Goal: Transaction & Acquisition: Purchase product/service

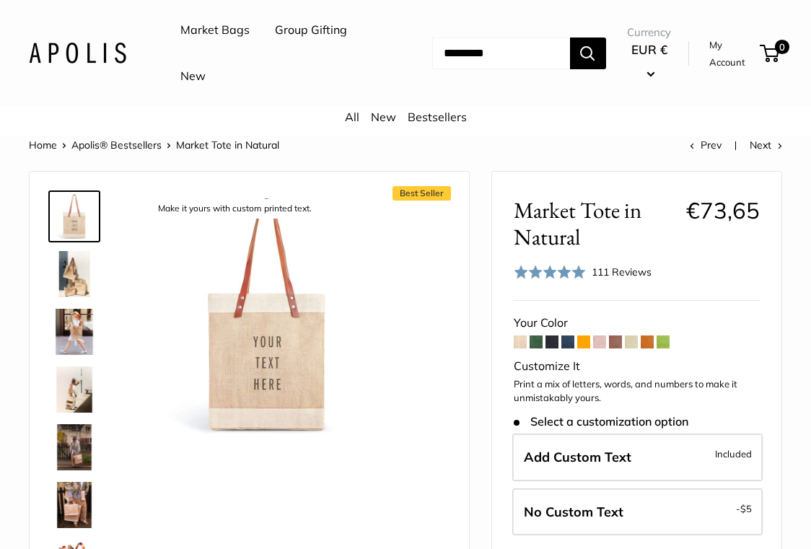
click at [647, 344] on span at bounding box center [647, 342] width 13 height 13
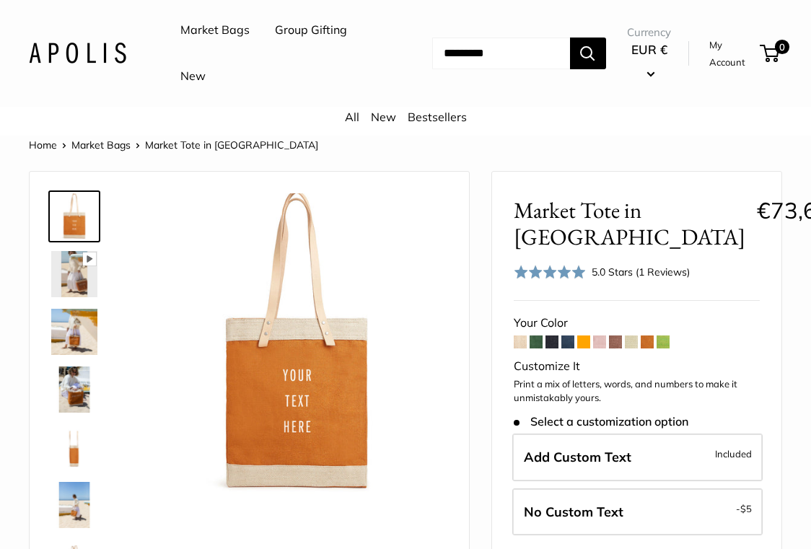
click at [533, 338] on span at bounding box center [536, 342] width 13 height 13
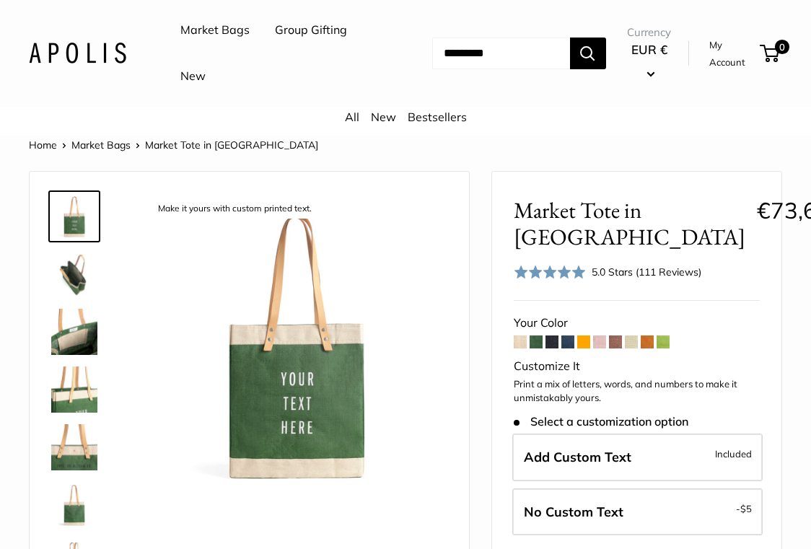
click at [571, 340] on span at bounding box center [567, 342] width 13 height 13
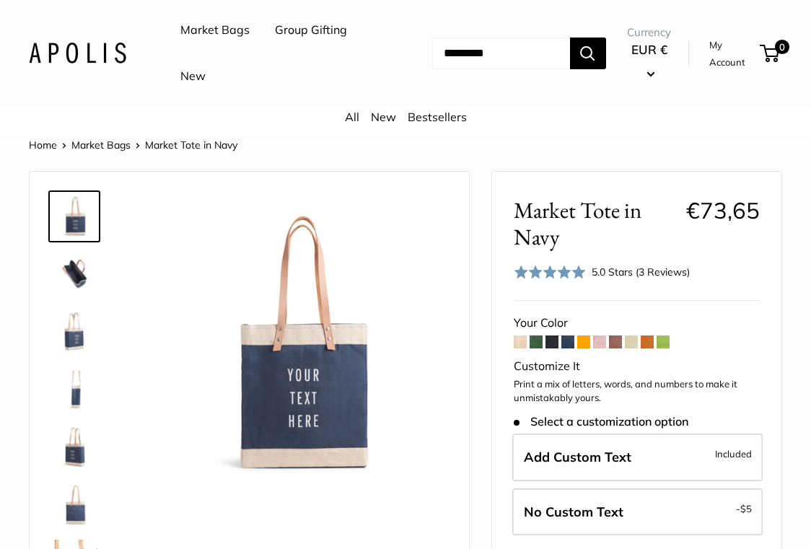
click at [555, 339] on span at bounding box center [552, 342] width 13 height 13
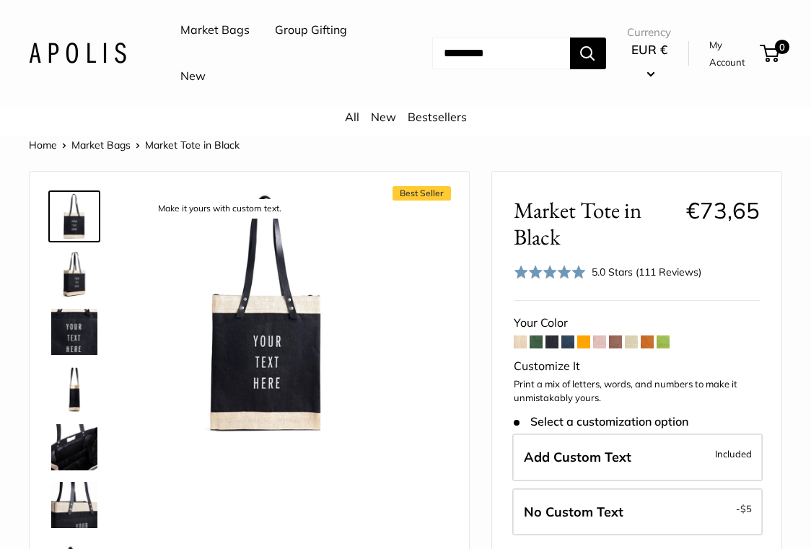
click at [660, 344] on span at bounding box center [663, 342] width 13 height 13
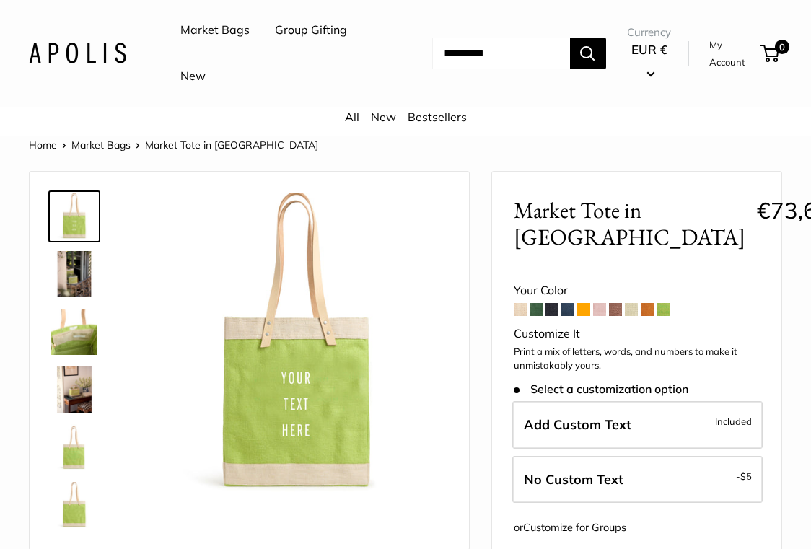
click at [523, 307] on span at bounding box center [520, 309] width 13 height 13
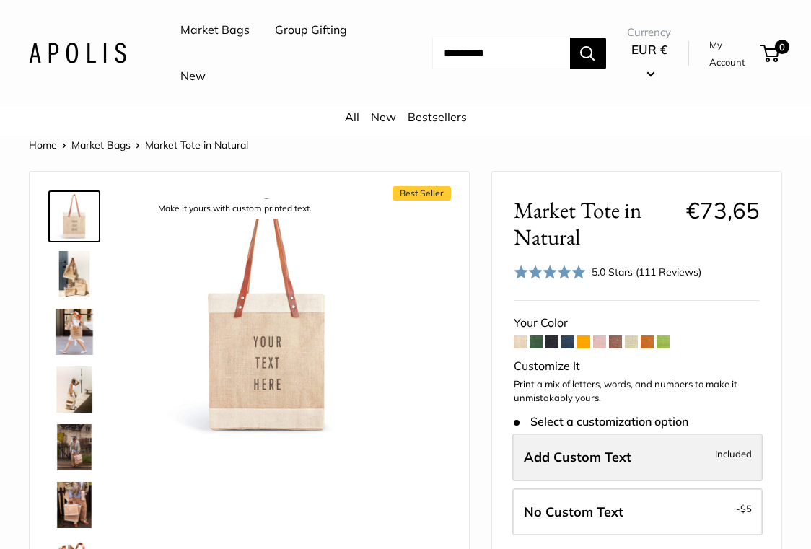
click at [560, 465] on span "Add Custom Text" at bounding box center [578, 457] width 108 height 17
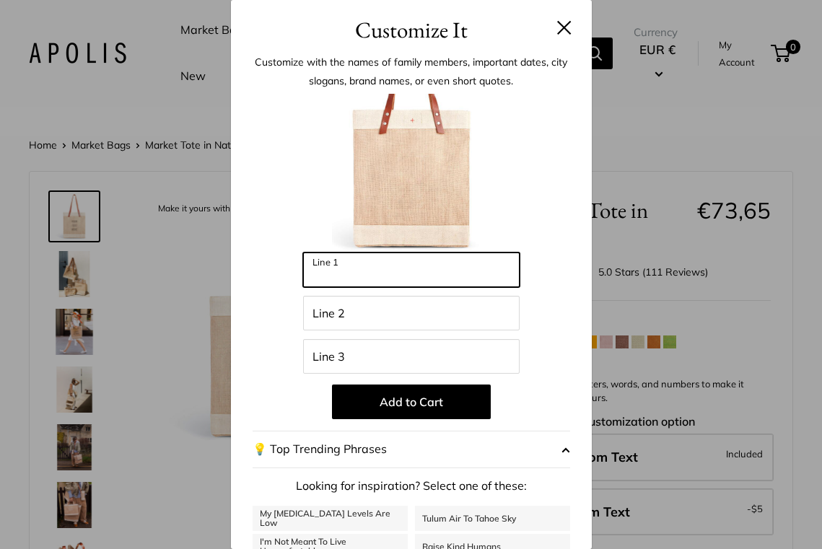
click at [399, 268] on input "Line 1" at bounding box center [411, 270] width 217 height 35
type input "**********"
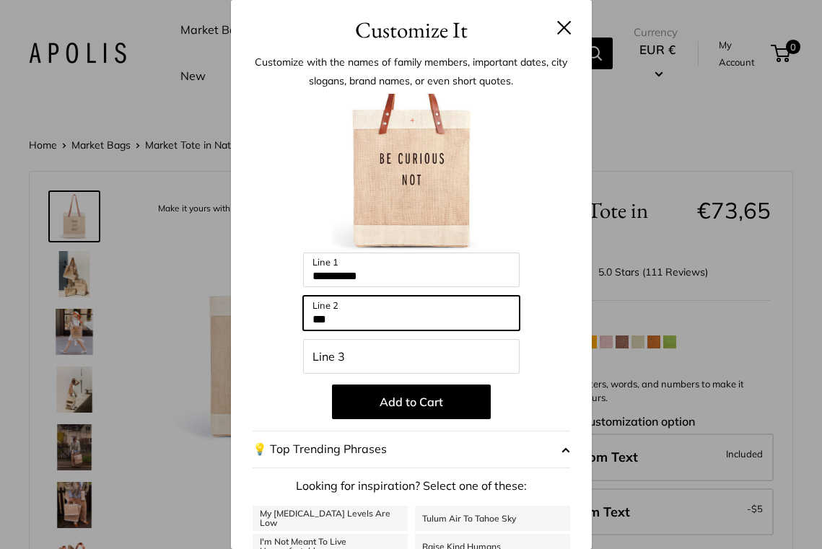
type input "***"
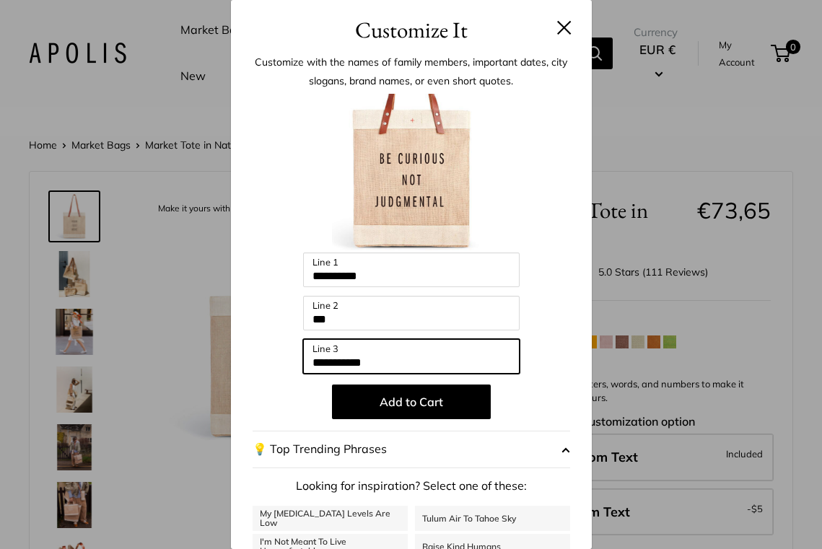
click at [336, 363] on input "**********" at bounding box center [411, 356] width 217 height 35
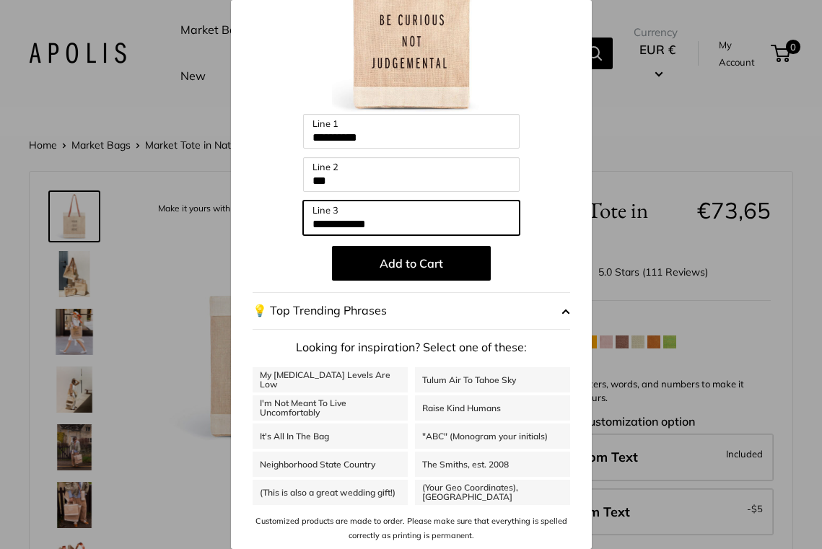
type input "**********"
click at [400, 312] on button "💡 Top Trending Phrases" at bounding box center [412, 311] width 318 height 38
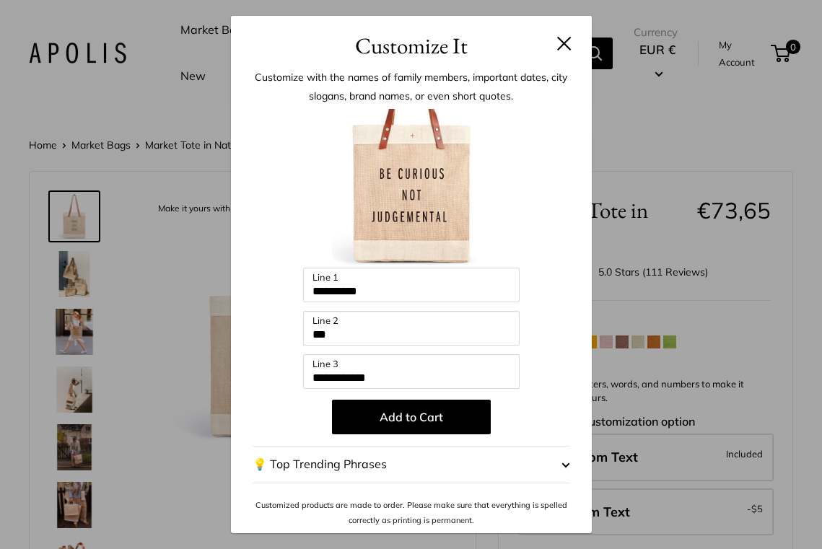
scroll to position [0, 0]
click at [352, 456] on button "💡 Top Trending Phrases" at bounding box center [412, 465] width 318 height 38
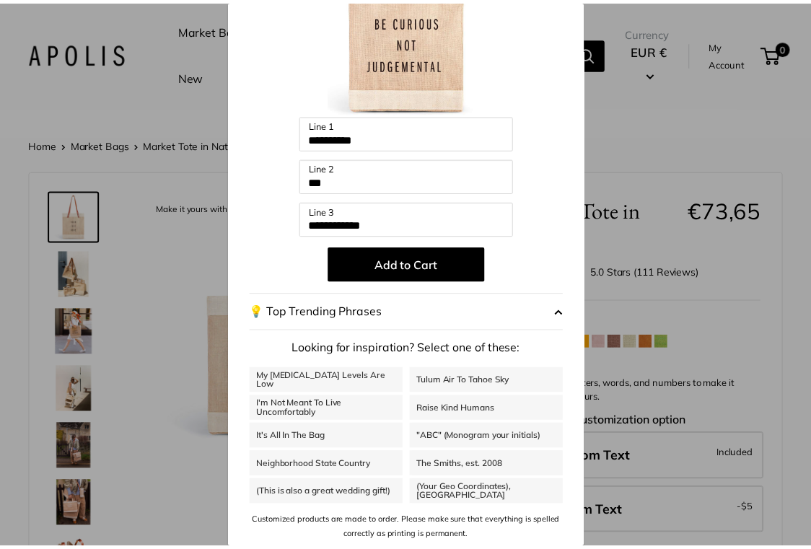
scroll to position [139, 0]
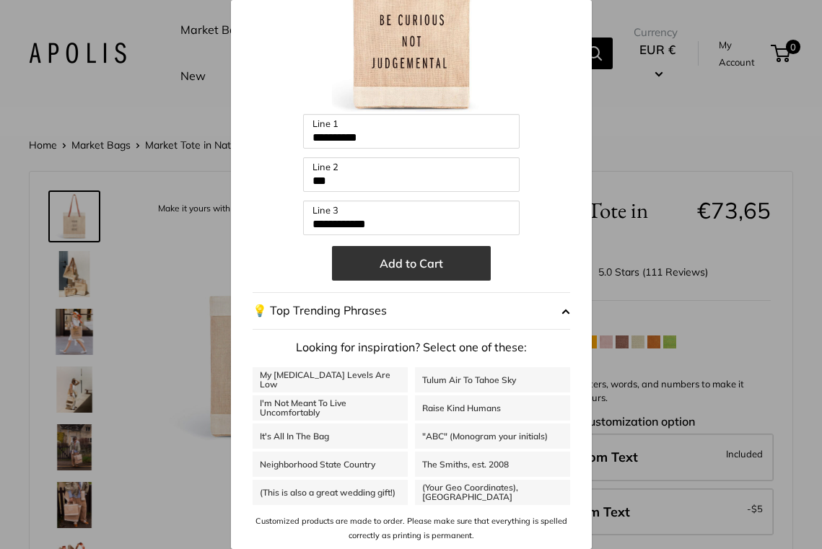
click at [396, 263] on button "Add to Cart" at bounding box center [411, 263] width 159 height 35
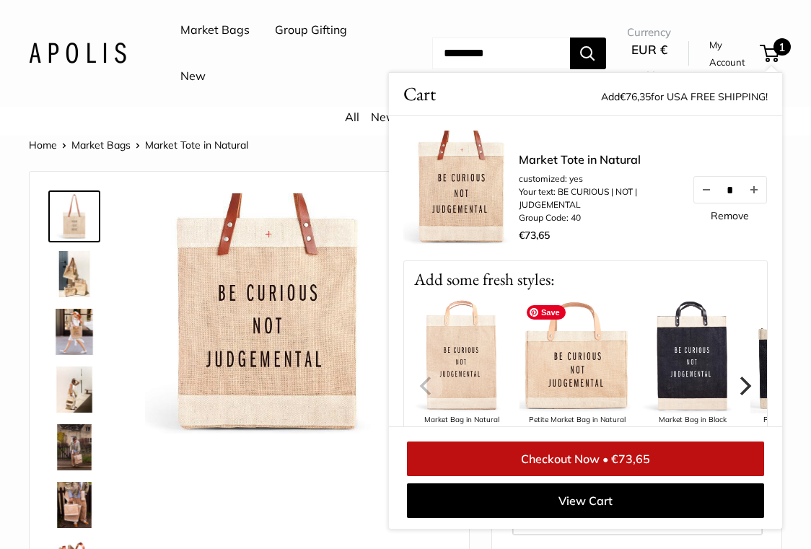
click at [560, 380] on img at bounding box center [577, 355] width 115 height 115
click at [735, 383] on icon "Next" at bounding box center [744, 385] width 19 height 19
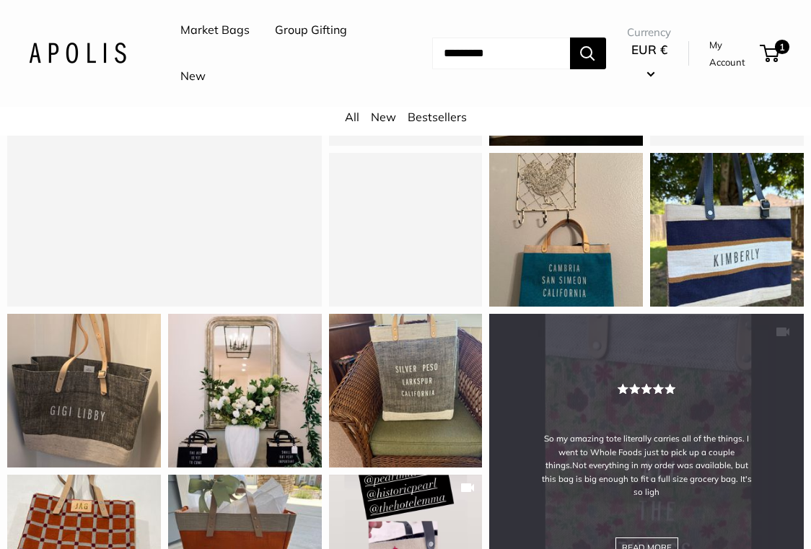
scroll to position [1443, 0]
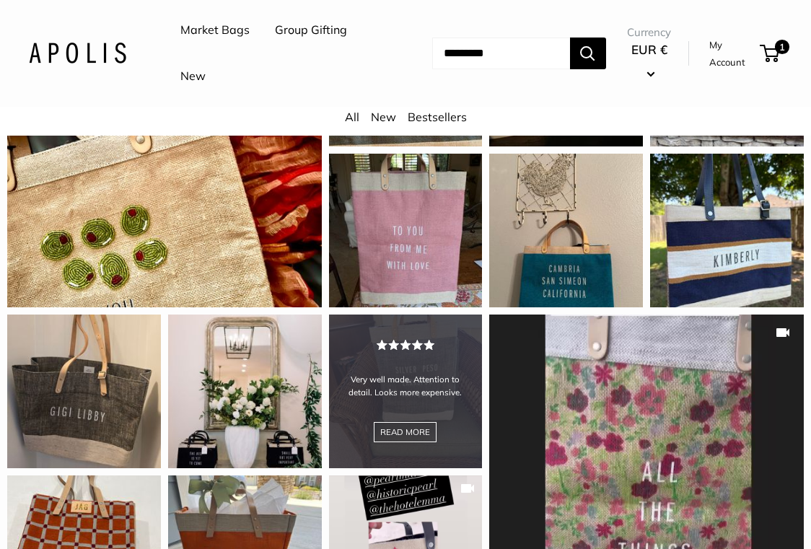
click at [377, 333] on div "Very well made. Attention to detail. Looks more expensive. READ MORE" at bounding box center [406, 392] width 154 height 154
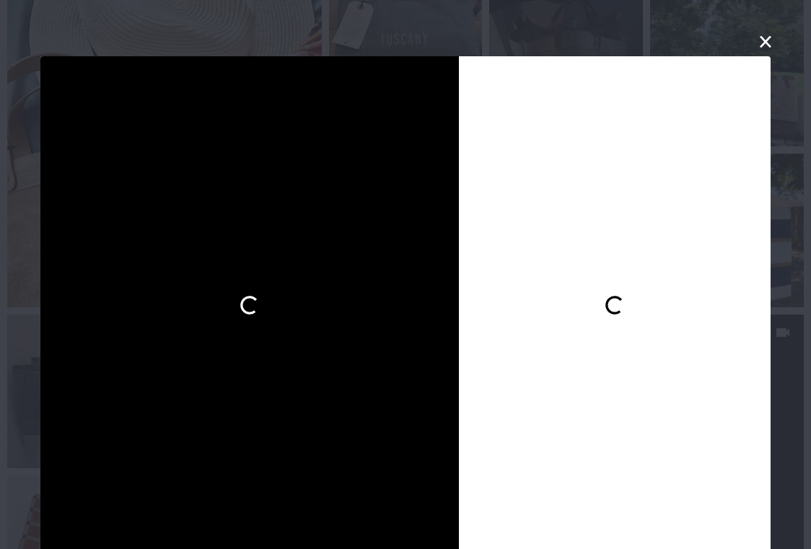
scroll to position [5, 0]
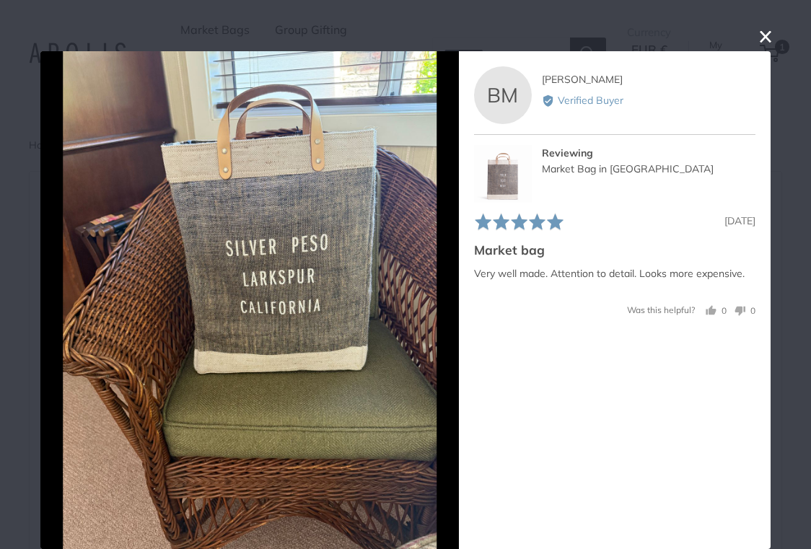
click at [757, 36] on button "close this modal window" at bounding box center [765, 36] width 17 height 17
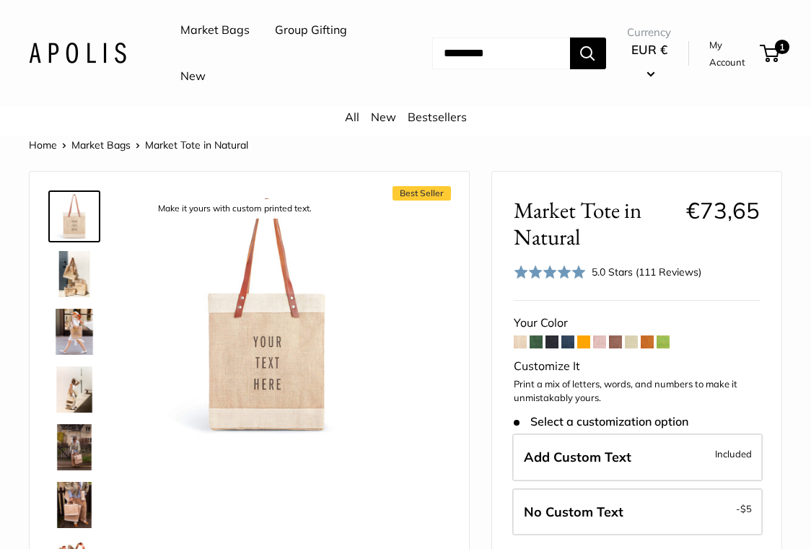
click at [433, 120] on link "Bestsellers" at bounding box center [437, 117] width 59 height 14
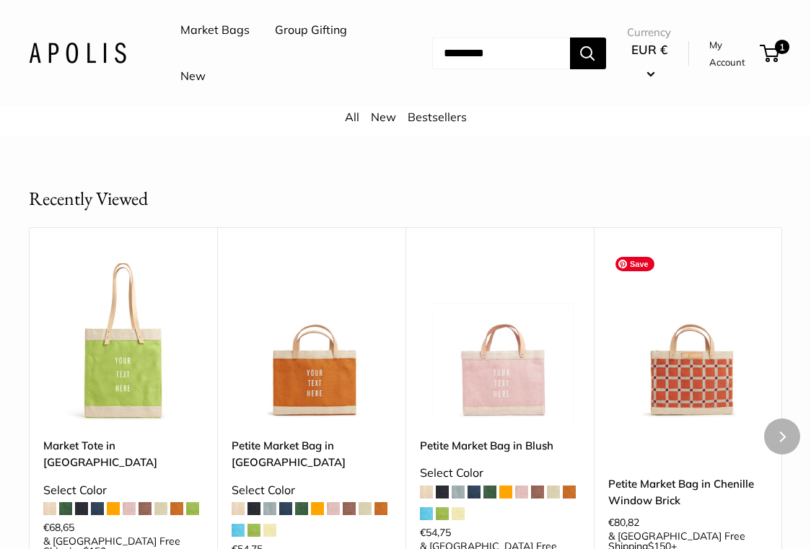
scroll to position [794, 0]
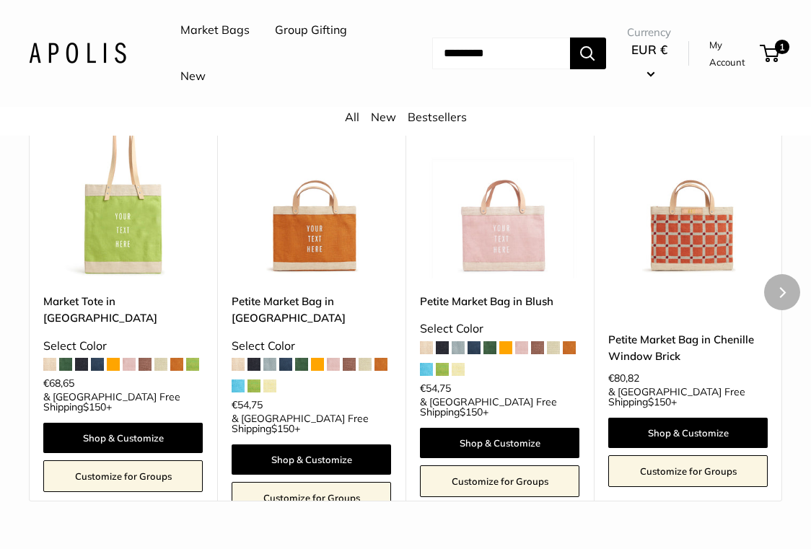
click at [0, 0] on img at bounding box center [0, 0] width 0 height 0
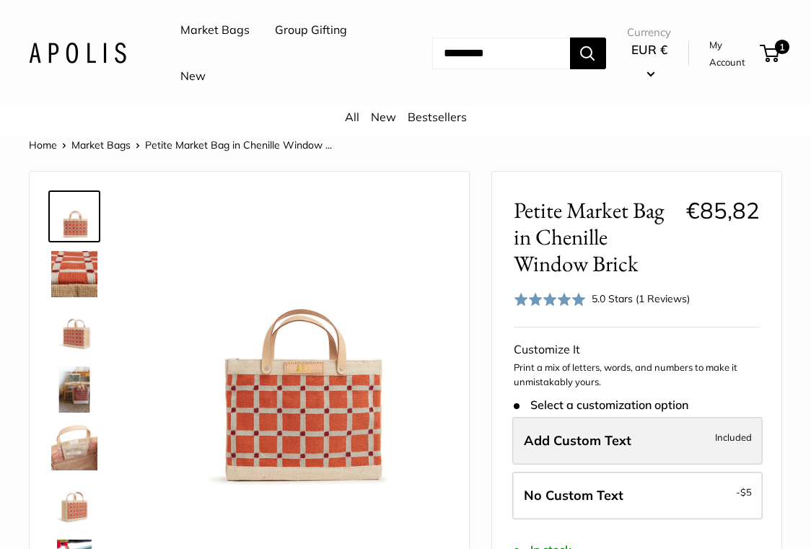
click at [567, 441] on span "Add Custom Text" at bounding box center [578, 440] width 108 height 17
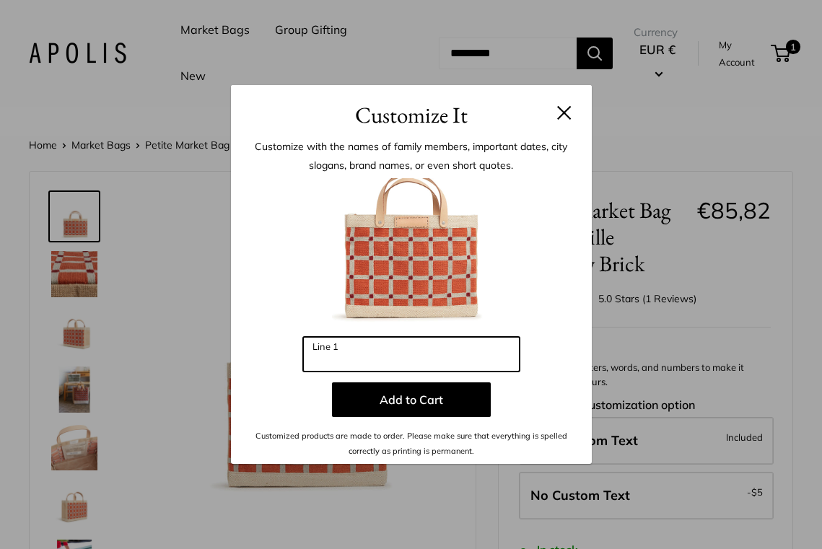
click at [450, 357] on input "Line 1" at bounding box center [411, 354] width 217 height 35
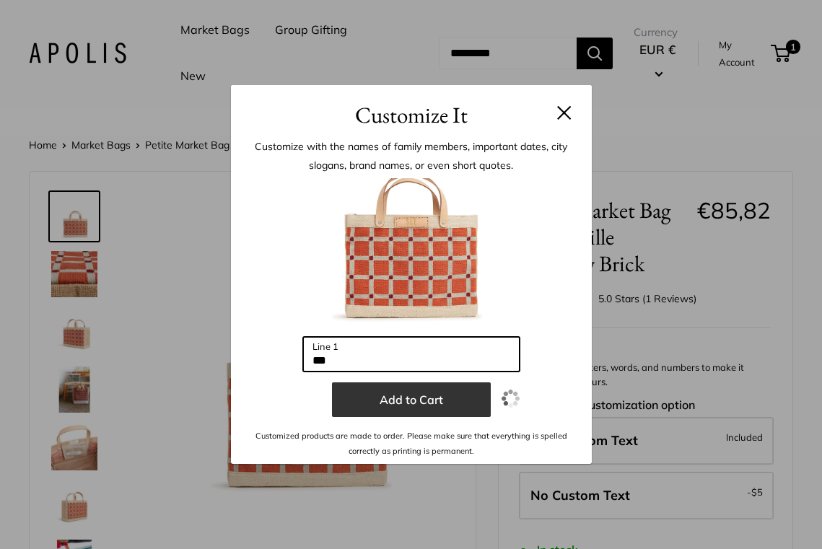
type input "***"
click at [427, 395] on button "Add to Cart" at bounding box center [411, 400] width 159 height 35
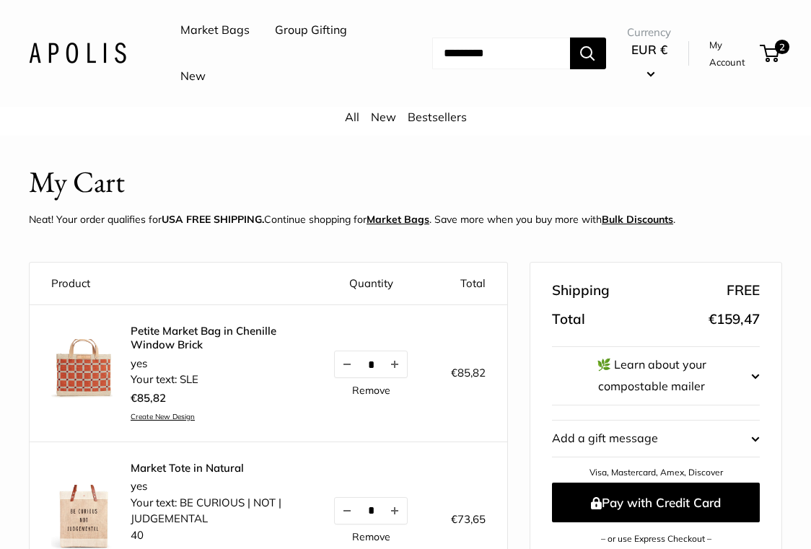
click at [90, 370] on img at bounding box center [83, 371] width 65 height 65
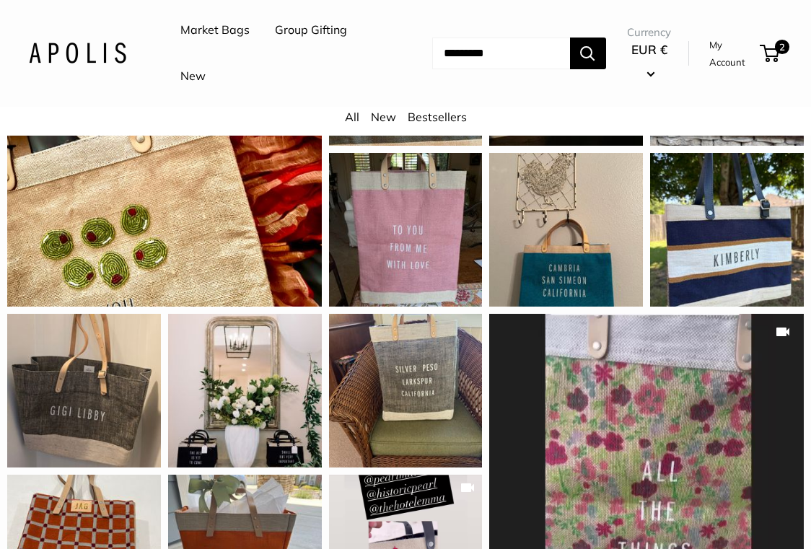
scroll to position [1660, 0]
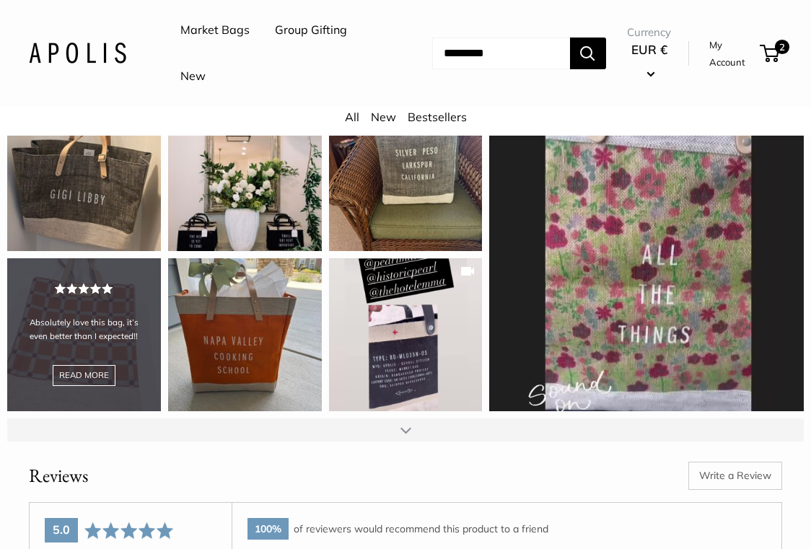
click at [77, 297] on div "Absolutely love this bag, it’s even better than I expected!! READ MORE" at bounding box center [84, 335] width 154 height 154
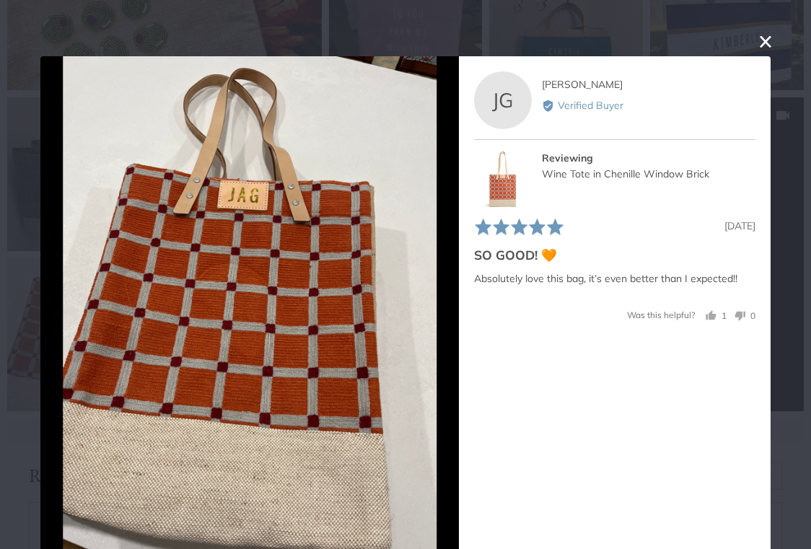
scroll to position [5, 0]
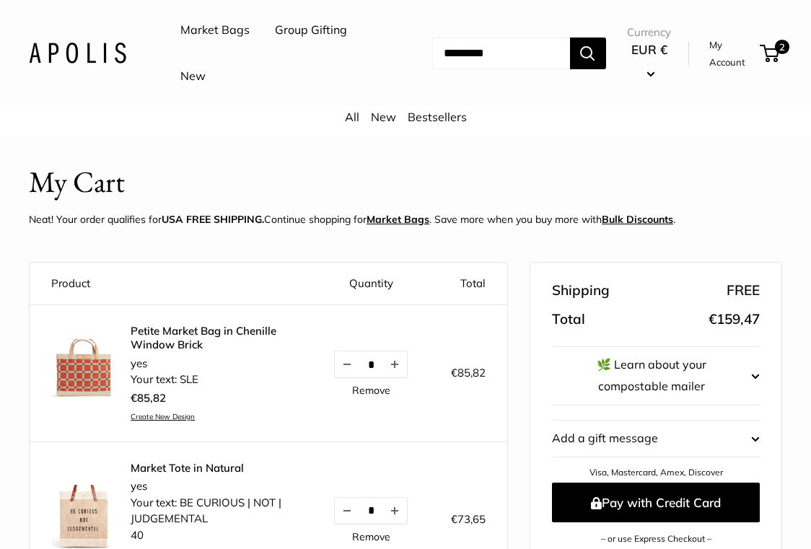
click at [506, 58] on input "Search..." at bounding box center [501, 54] width 138 height 32
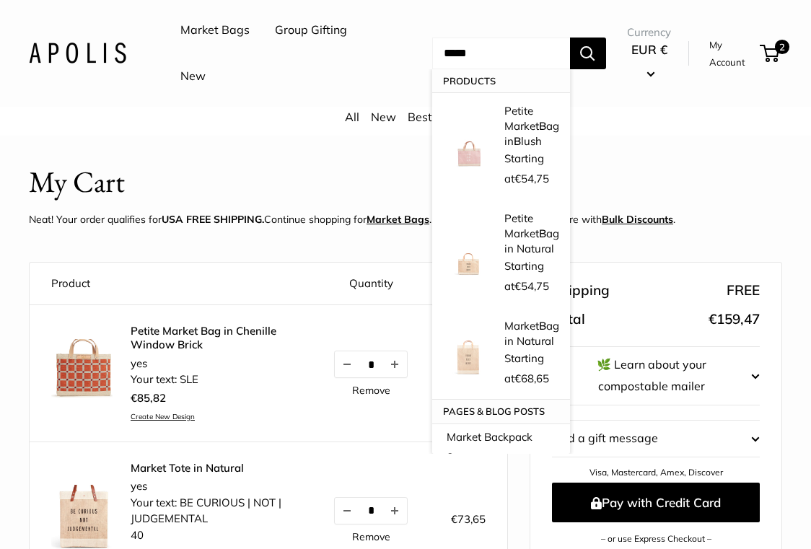
type input "*****"
click at [570, 38] on button "Search" at bounding box center [588, 54] width 36 height 32
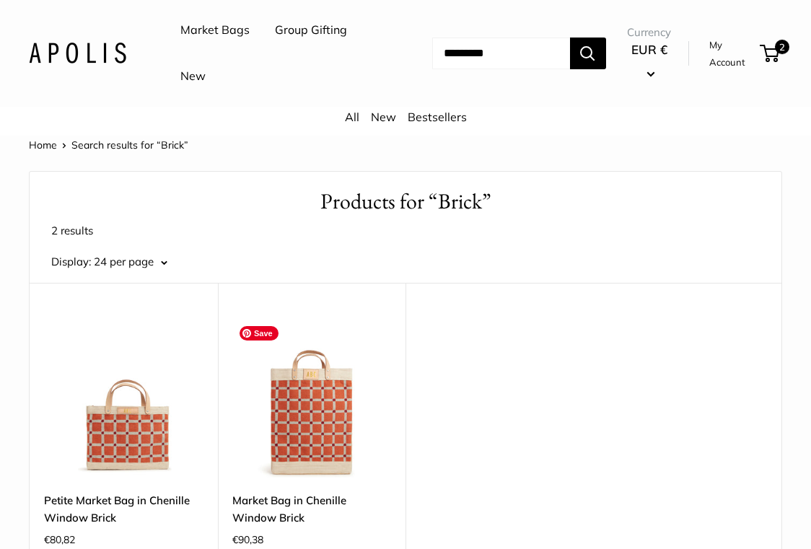
click at [278, 488] on div "Upgrade: Next Day Fulfillment Large Capacity Sturdy & Spill Resistant New Marke…" at bounding box center [312, 431] width 188 height 297
click at [0, 0] on img at bounding box center [0, 0] width 0 height 0
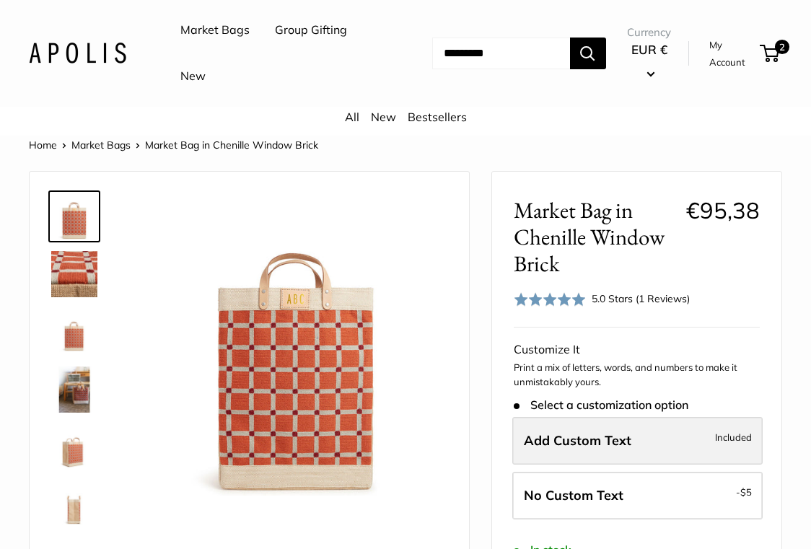
click at [608, 437] on span "Add Custom Text" at bounding box center [578, 440] width 108 height 17
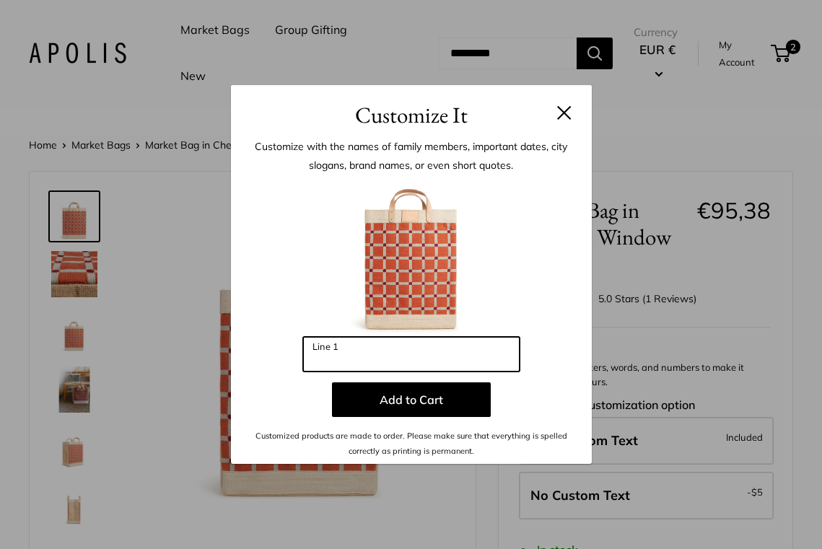
click at [354, 347] on input "Line 1" at bounding box center [411, 354] width 217 height 35
type input "*"
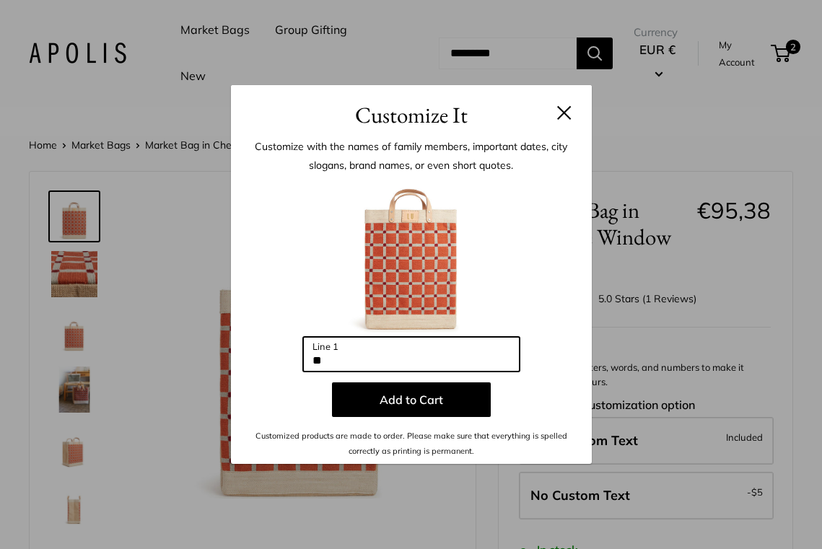
type input "*"
click at [563, 111] on button at bounding box center [564, 112] width 14 height 14
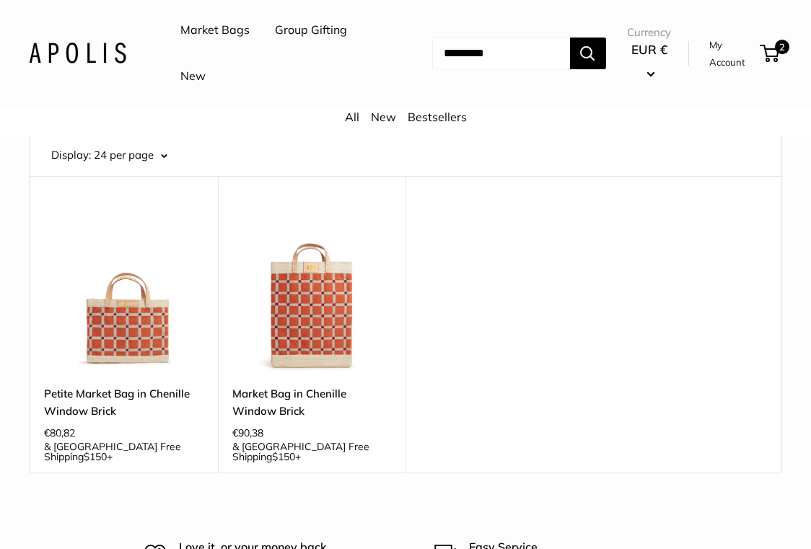
scroll to position [144, 0]
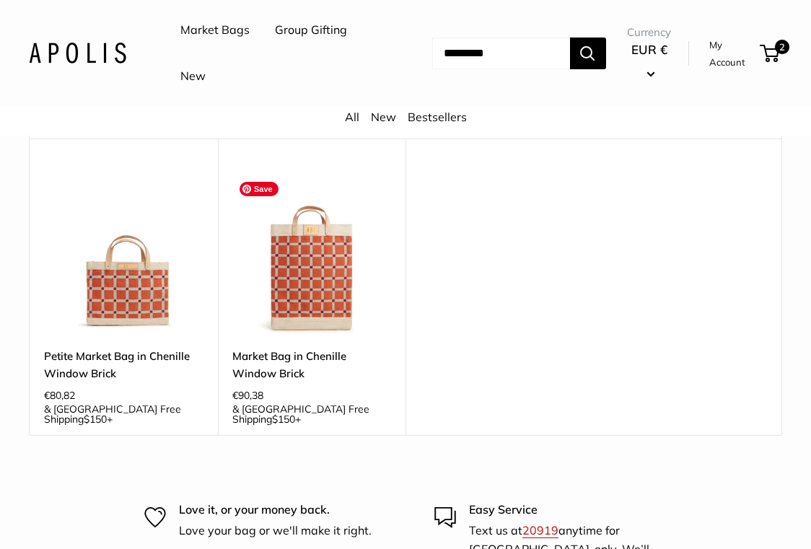
click at [0, 0] on img at bounding box center [0, 0] width 0 height 0
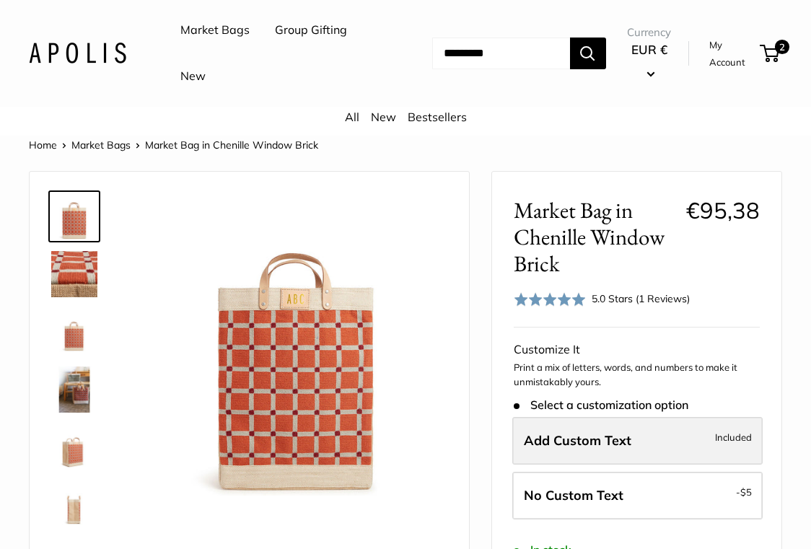
click at [663, 448] on label "Add Custom Text Included" at bounding box center [637, 441] width 250 height 48
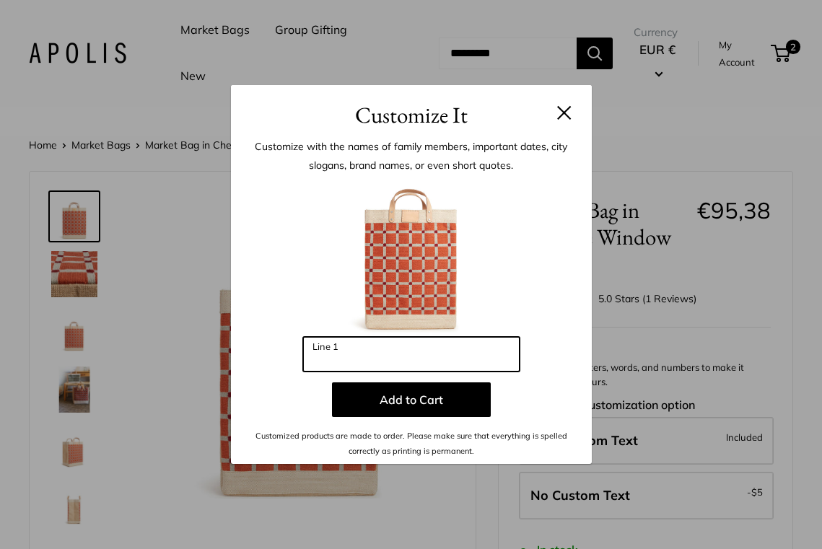
click at [445, 358] on input "Line 1" at bounding box center [411, 354] width 217 height 35
type input "*"
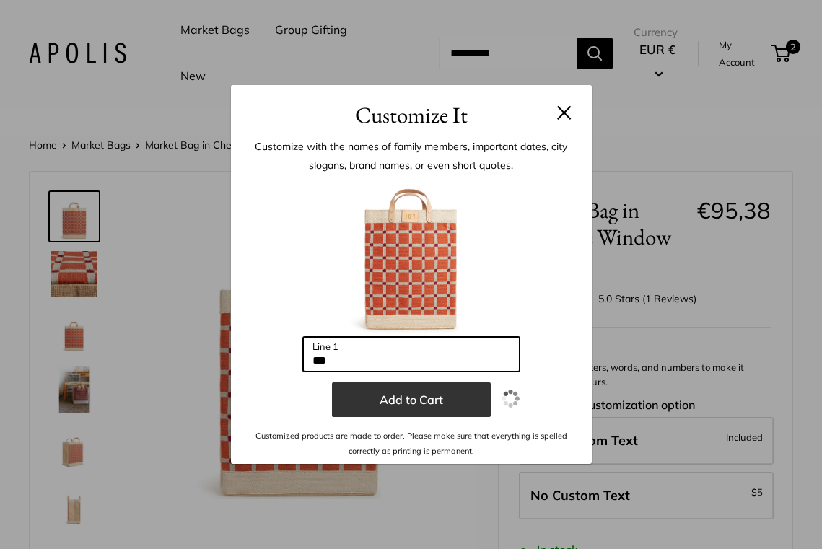
type input "***"
click at [354, 394] on button "Add to Cart" at bounding box center [411, 400] width 159 height 35
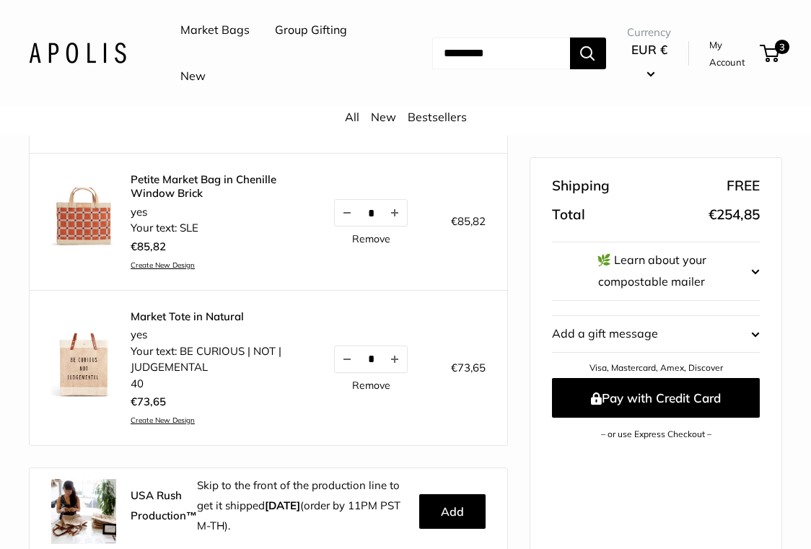
click at [73, 384] on img at bounding box center [83, 365] width 65 height 65
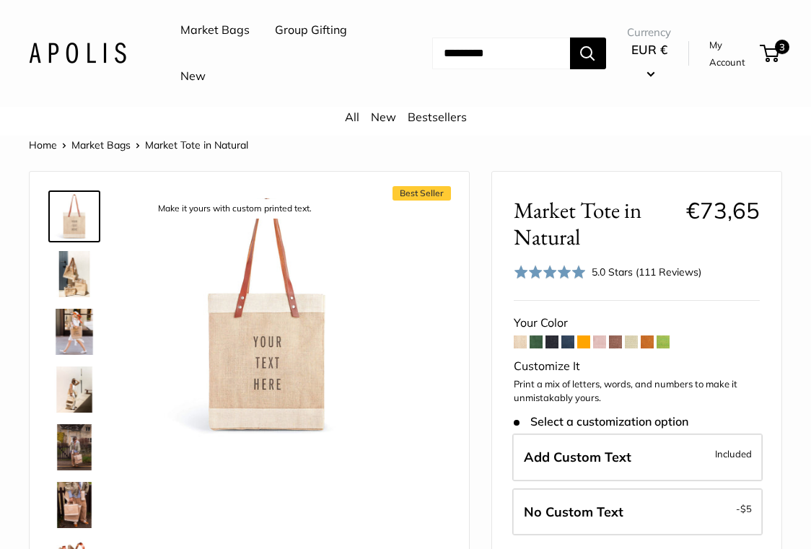
click at [647, 346] on span at bounding box center [647, 342] width 13 height 13
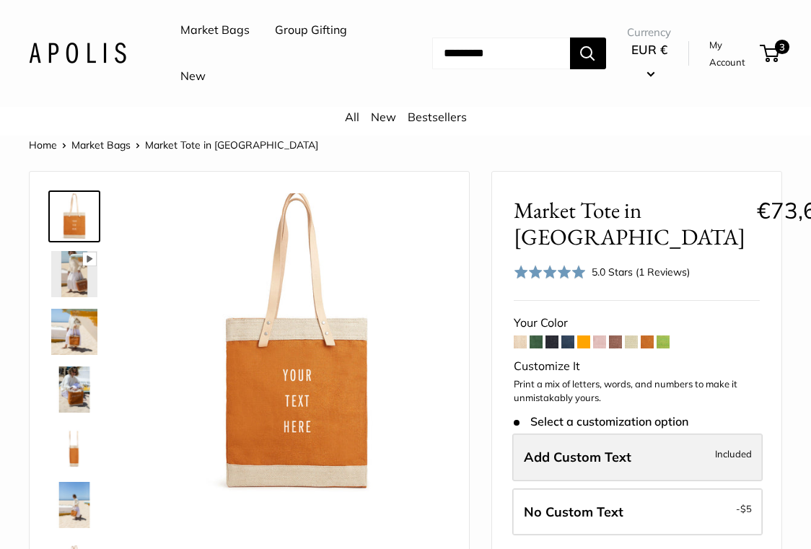
click at [566, 462] on span "Add Custom Text" at bounding box center [578, 457] width 108 height 17
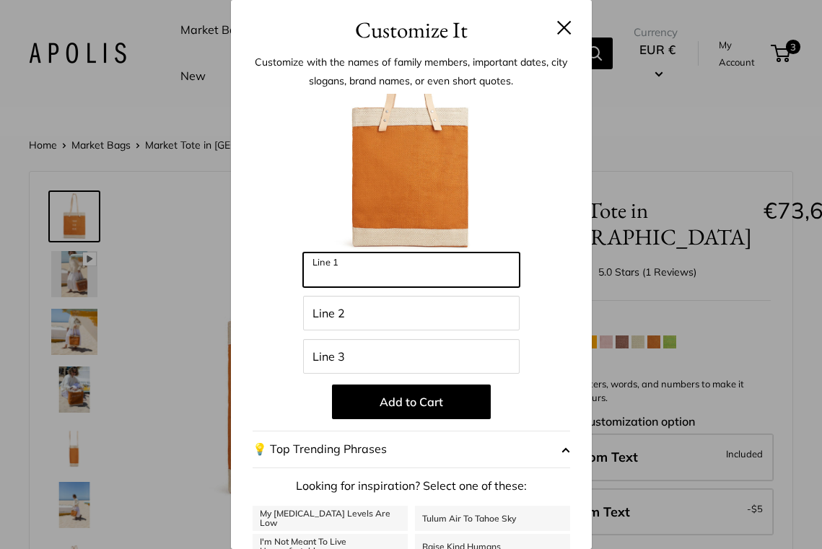
click at [335, 281] on input "Line 1" at bounding box center [411, 270] width 217 height 35
type input "**********"
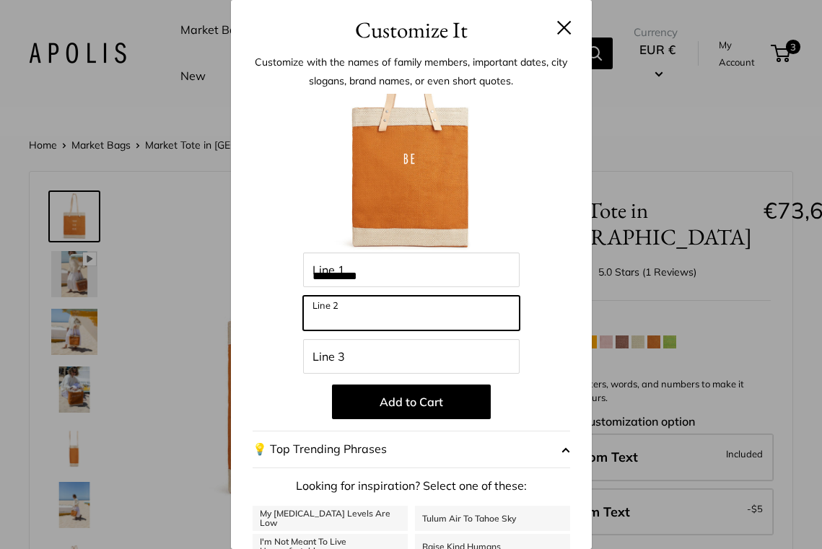
type input "***"
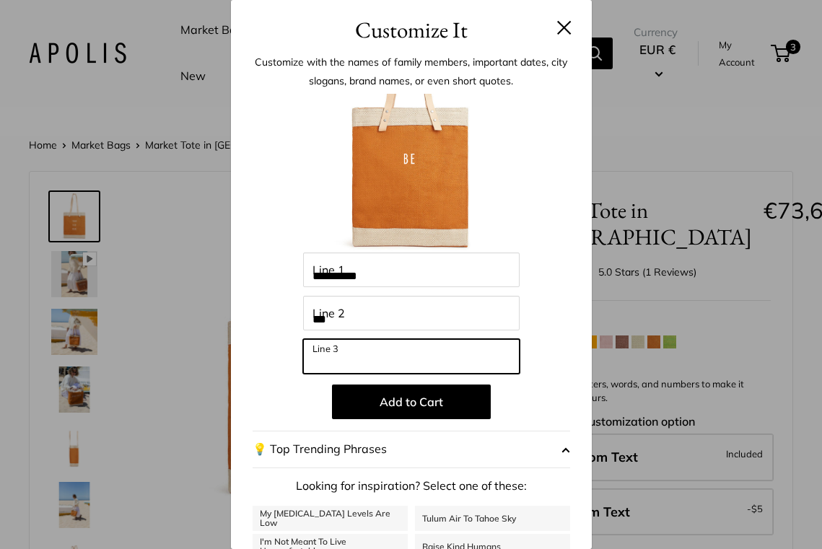
type input "**********"
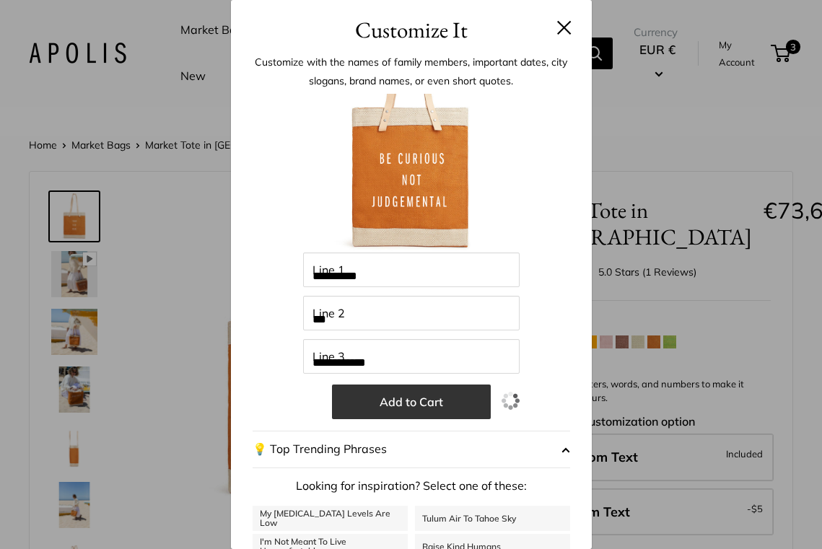
click at [408, 399] on button "Add to Cart" at bounding box center [411, 402] width 159 height 35
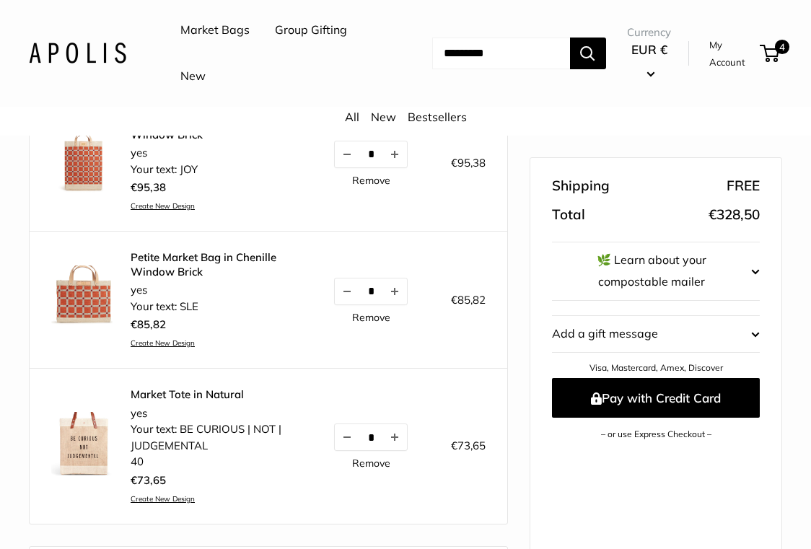
scroll to position [505, 0]
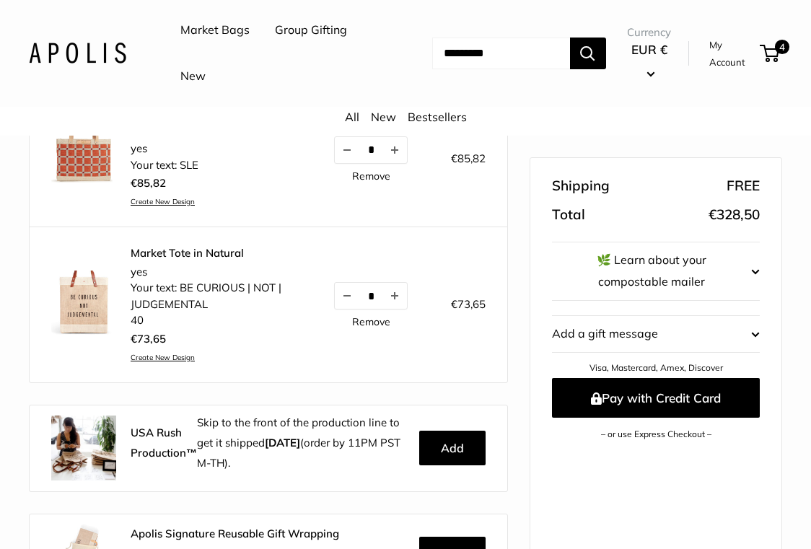
click at [365, 300] on td "* Remove" at bounding box center [370, 304] width 117 height 155
click at [364, 317] on link "Remove" at bounding box center [371, 322] width 38 height 10
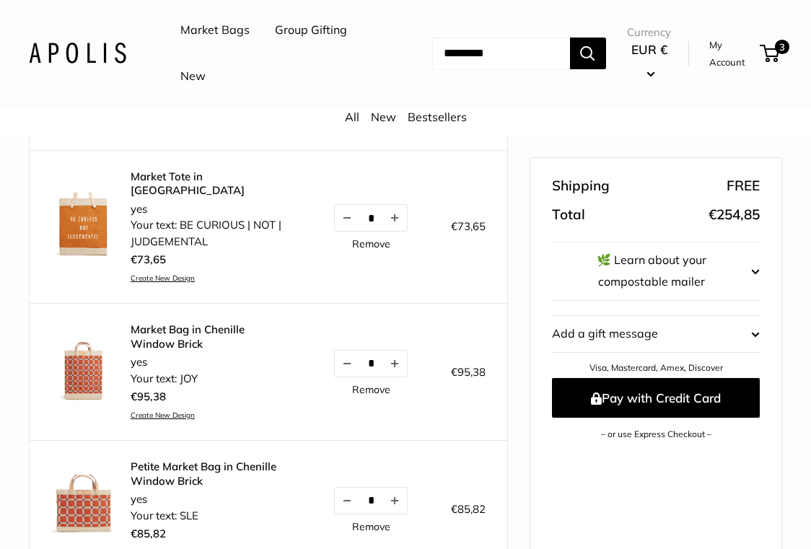
scroll to position [0, 0]
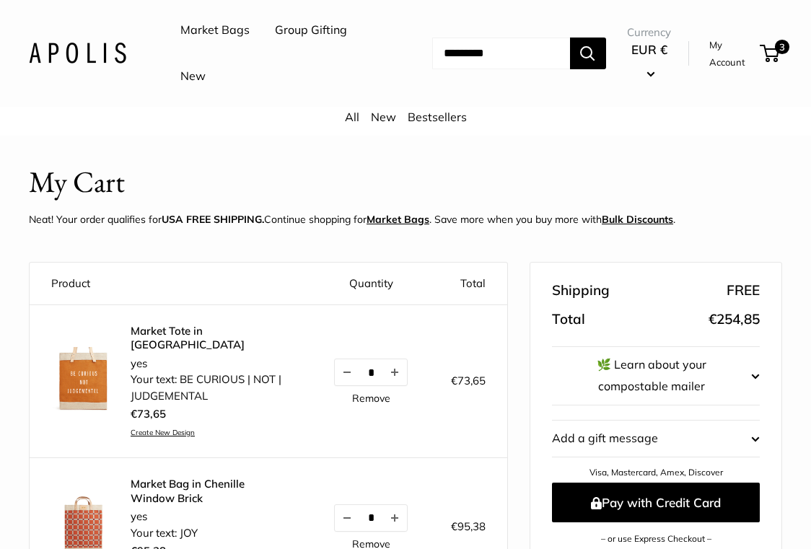
click at [412, 120] on link "Bestsellers" at bounding box center [437, 117] width 59 height 14
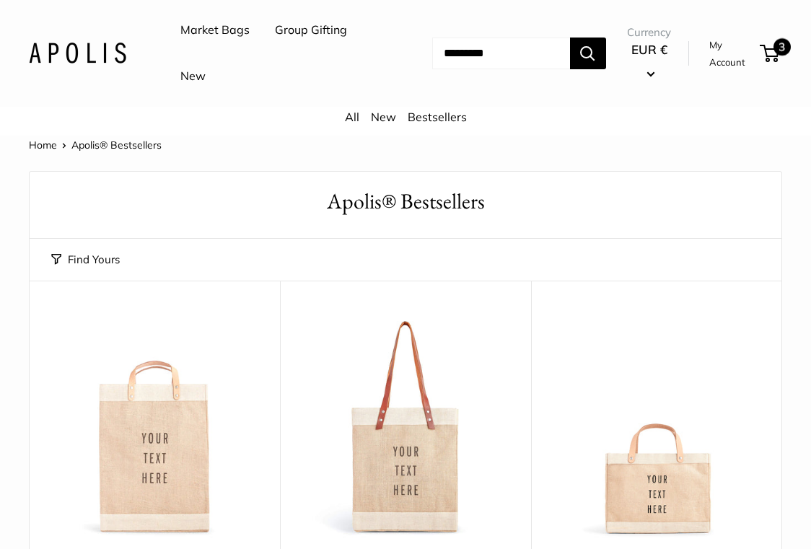
click at [787, 50] on span "3" at bounding box center [782, 46] width 17 height 17
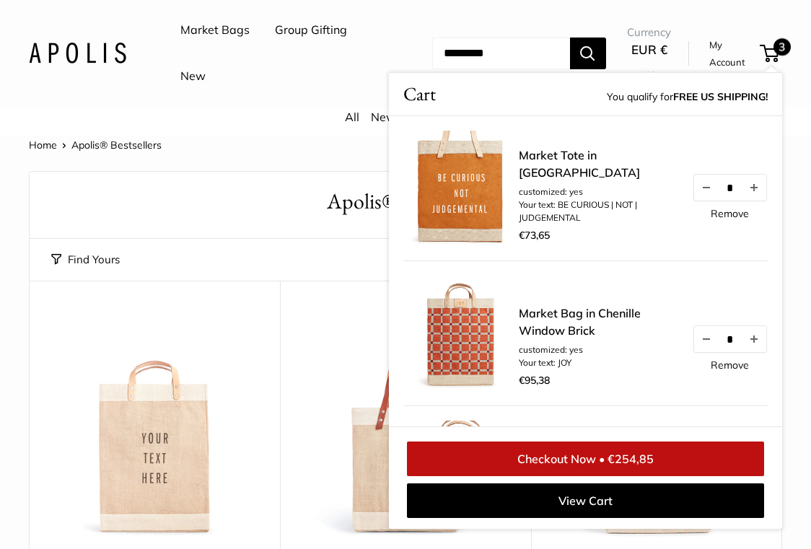
click at [538, 456] on link "Checkout Now • €254,85" at bounding box center [585, 459] width 357 height 35
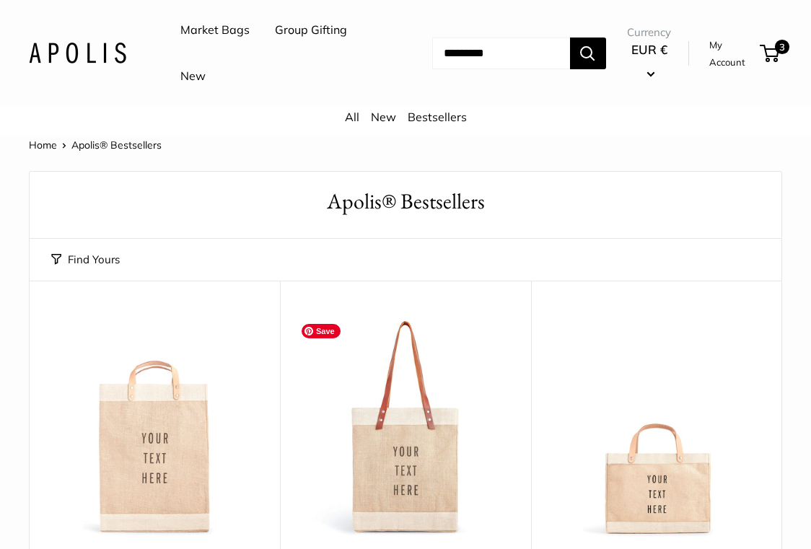
click at [0, 0] on img at bounding box center [0, 0] width 0 height 0
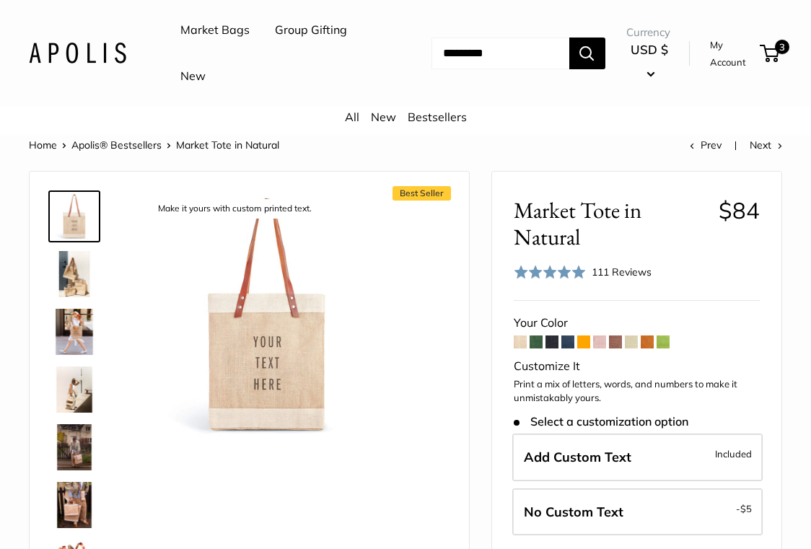
click at [536, 343] on span at bounding box center [536, 342] width 13 height 13
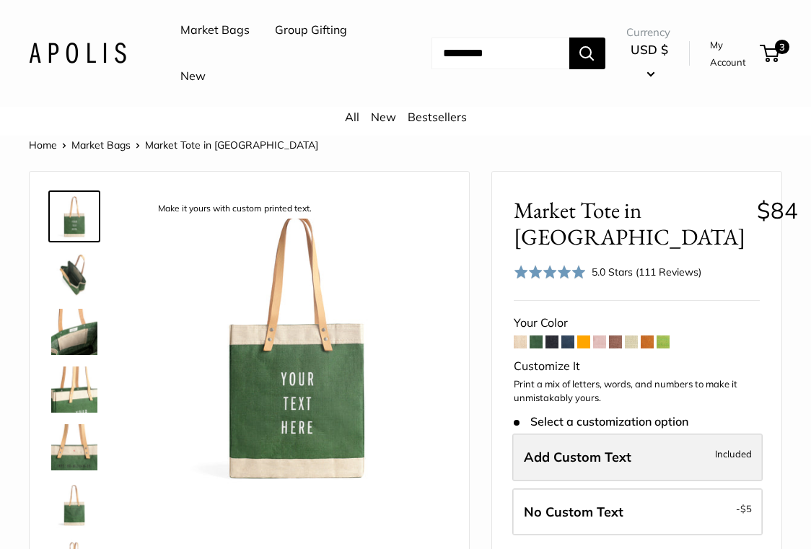
click at [555, 460] on span "Add Custom Text" at bounding box center [578, 457] width 108 height 17
click at [554, 460] on span "Add Custom Text" at bounding box center [578, 457] width 108 height 17
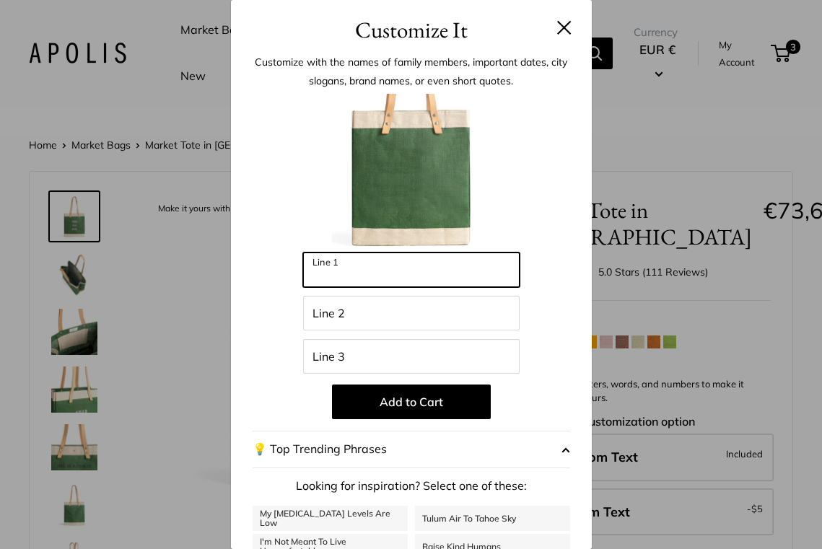
click at [381, 274] on input "Line 1" at bounding box center [411, 270] width 217 height 35
type input "**********"
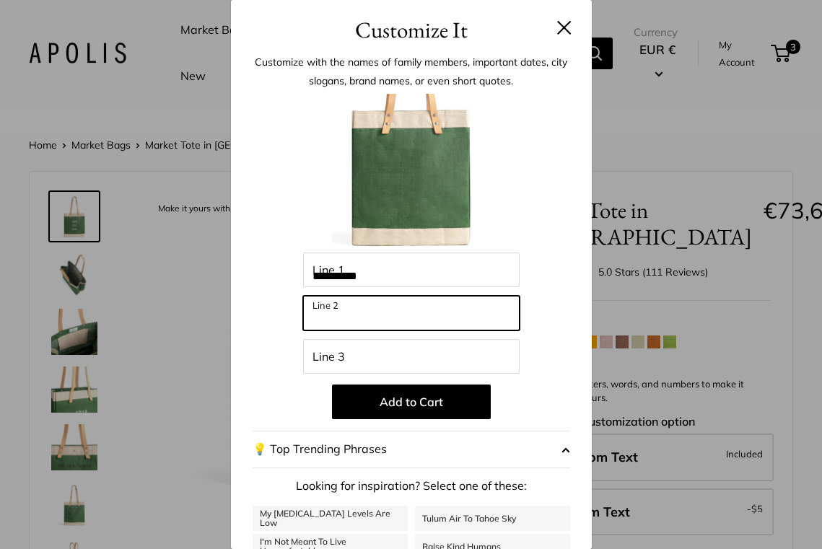
type input "***"
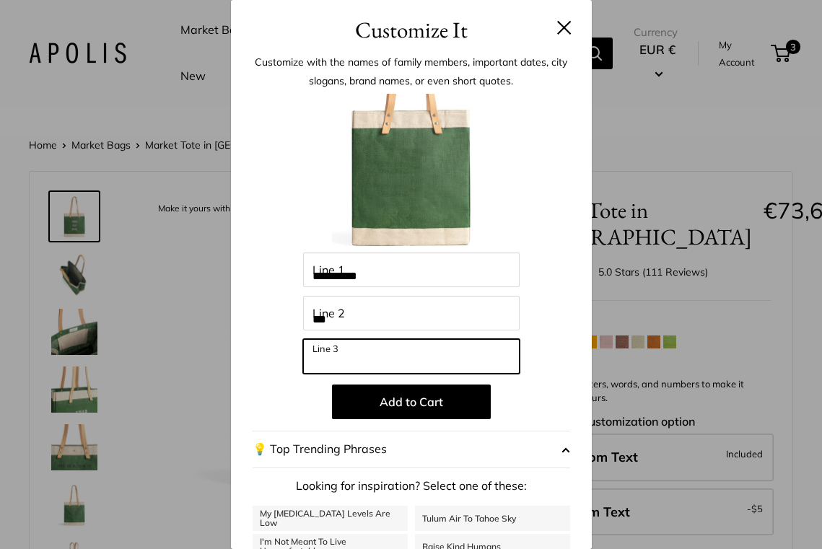
type input "**********"
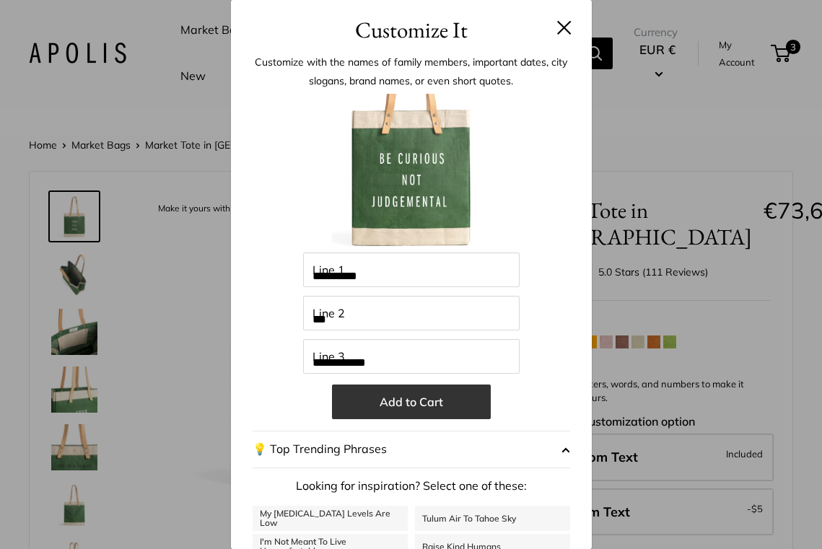
click at [387, 409] on button "Add to Cart" at bounding box center [411, 402] width 159 height 35
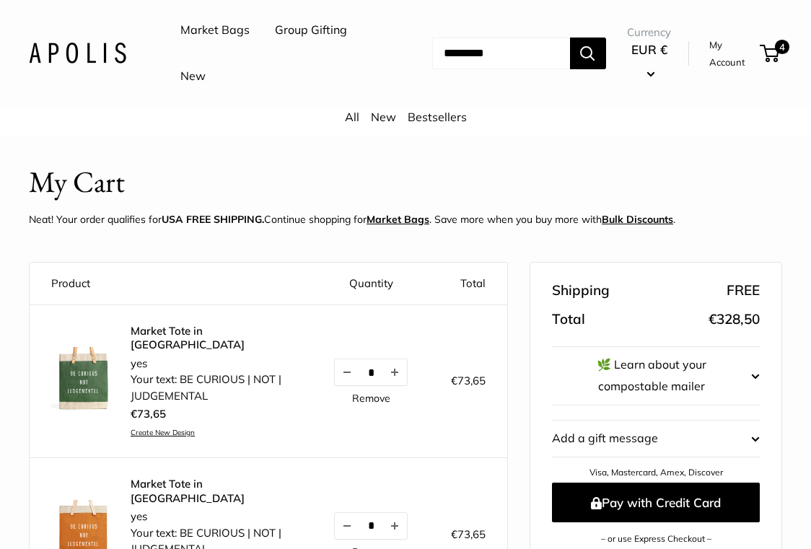
click at [108, 504] on img at bounding box center [83, 532] width 65 height 65
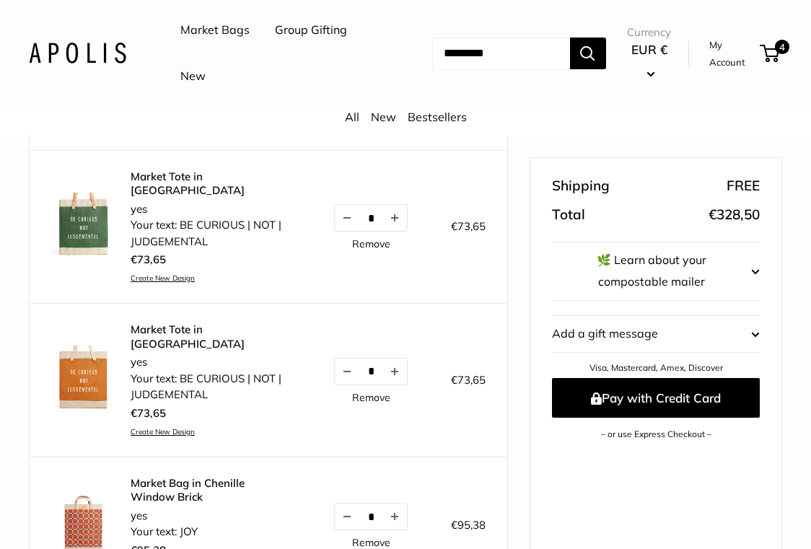
scroll to position [144, 0]
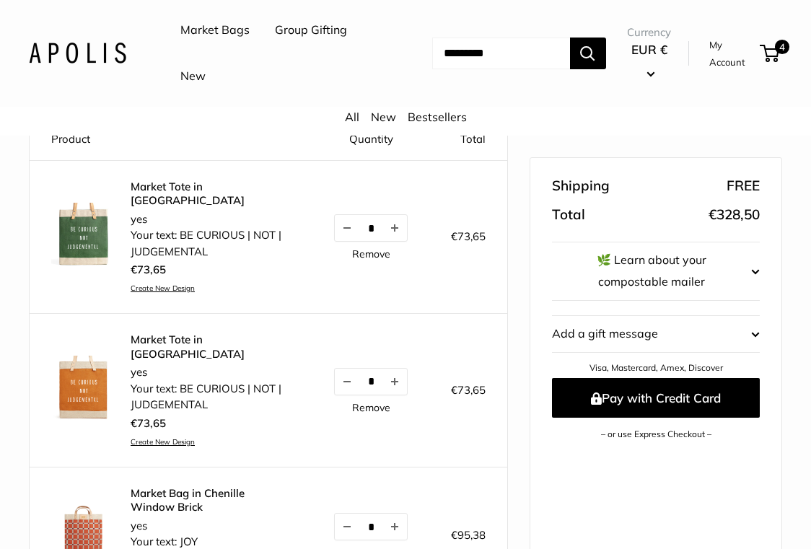
click at [362, 403] on link "Remove" at bounding box center [371, 408] width 38 height 10
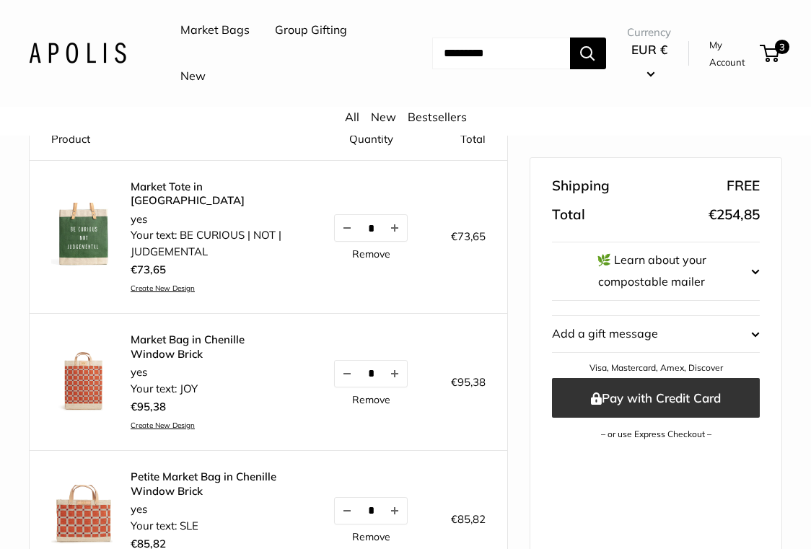
click at [628, 392] on button "Pay with Credit Card" at bounding box center [656, 399] width 208 height 40
